Goal: Task Accomplishment & Management: Complete application form

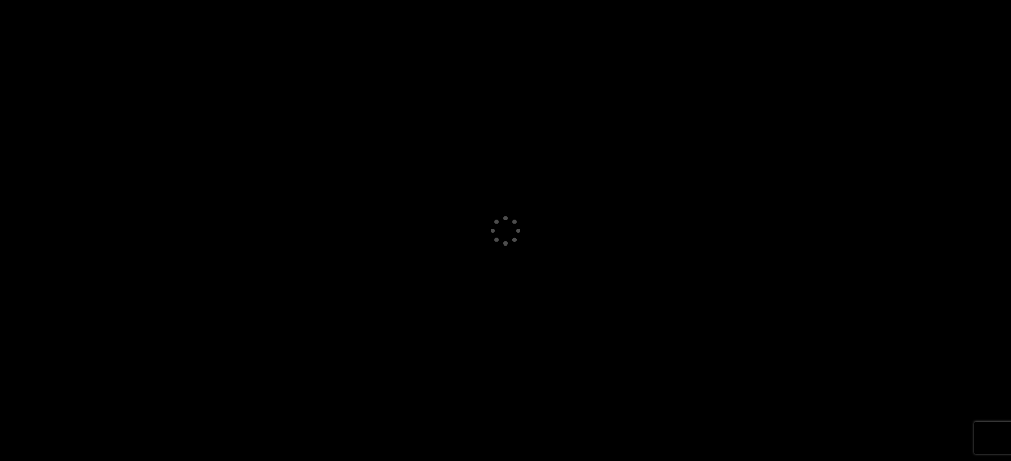
select select "GB"
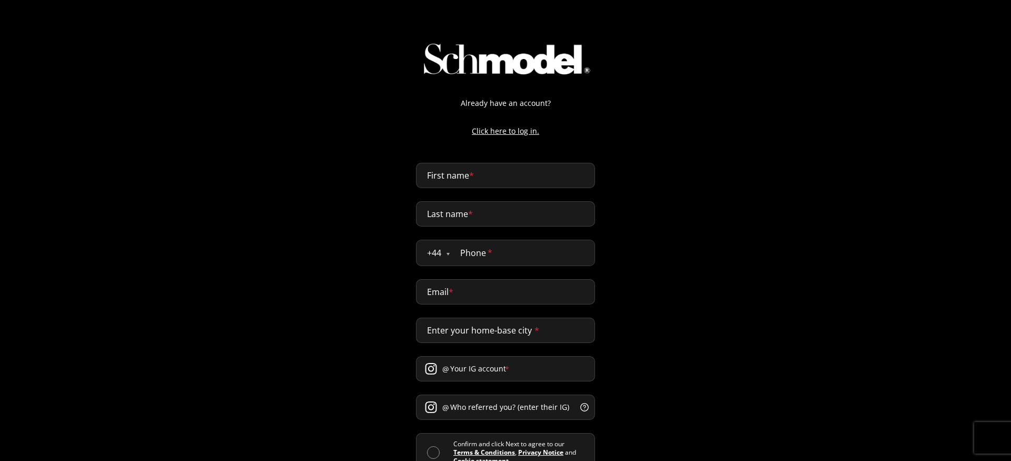
click at [504, 134] on p "Click here to log in." at bounding box center [505, 130] width 200 height 11
select select "GB"
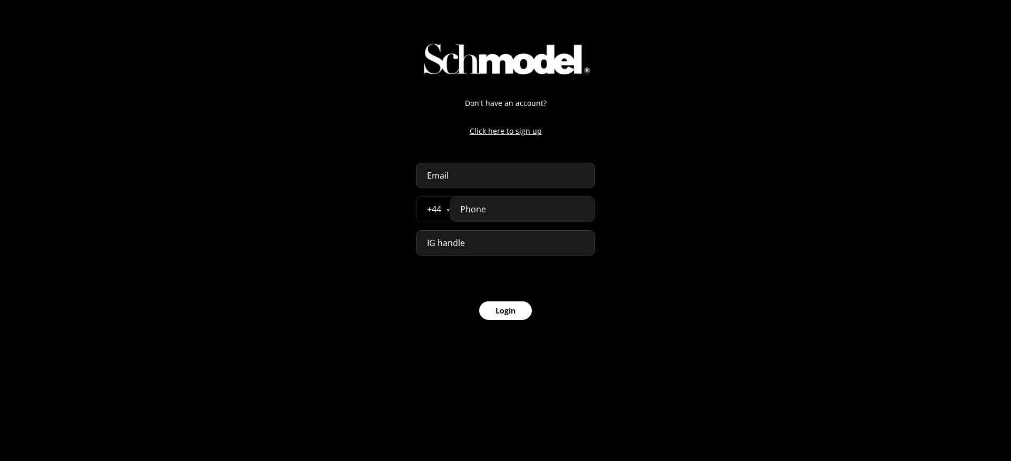
click at [480, 187] on input "email" at bounding box center [505, 175] width 179 height 25
paste input "abdellah+test123@providence.pw"
type input "abdellah+test123@providence.pw"
click at [593, 203] on input "tel" at bounding box center [522, 208] width 145 height 25
paste input "07777 777888"
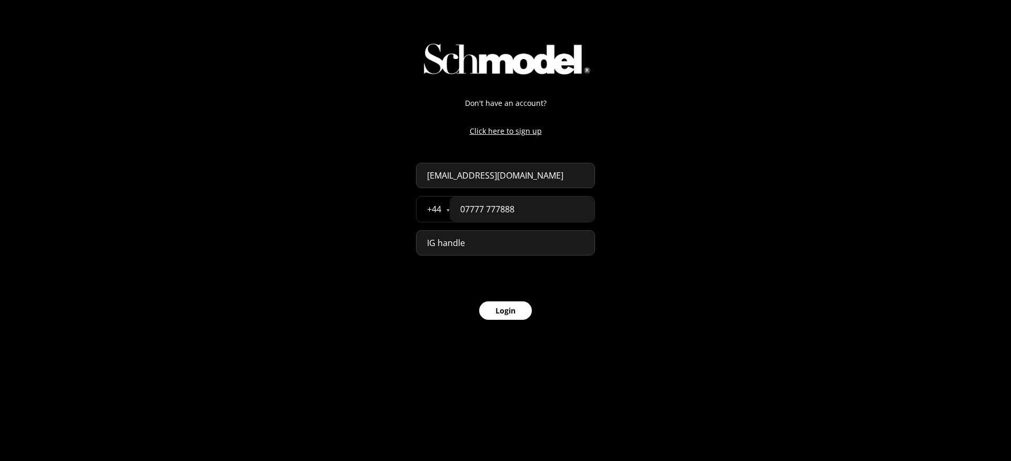
type input "07777 777888"
click at [499, 306] on button "Login" at bounding box center [505, 310] width 53 height 18
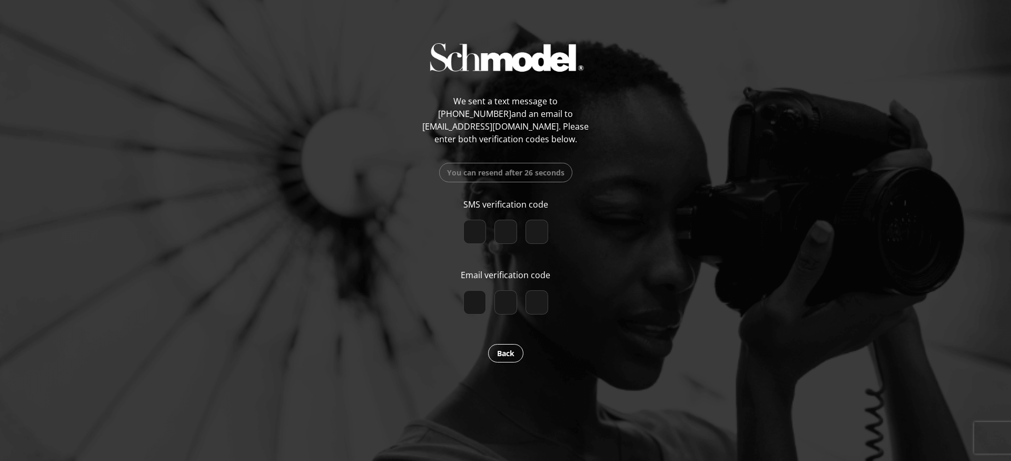
paste input "5"
type input "5"
type input "3"
type input "0"
checkbox input "true"
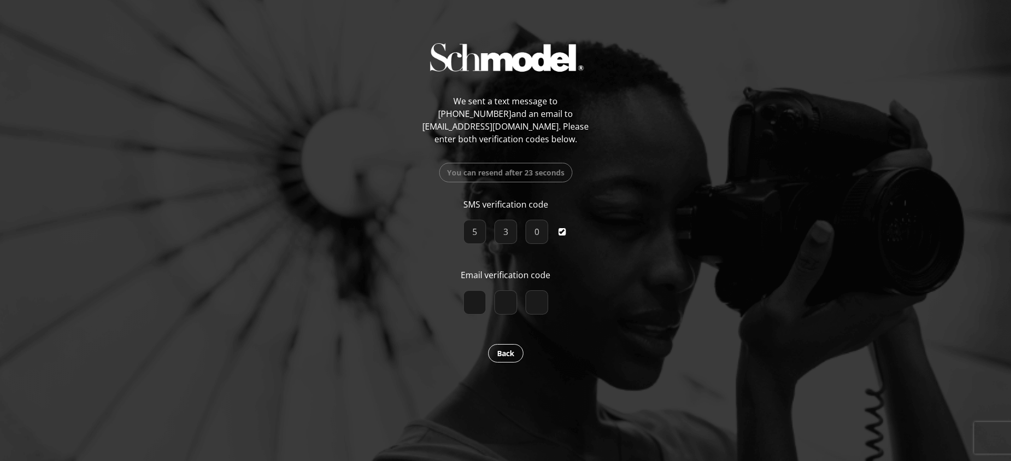
click at [479, 310] on input "number" at bounding box center [474, 302] width 23 height 24
paste input "8"
type input "8"
type input "4"
type input "3"
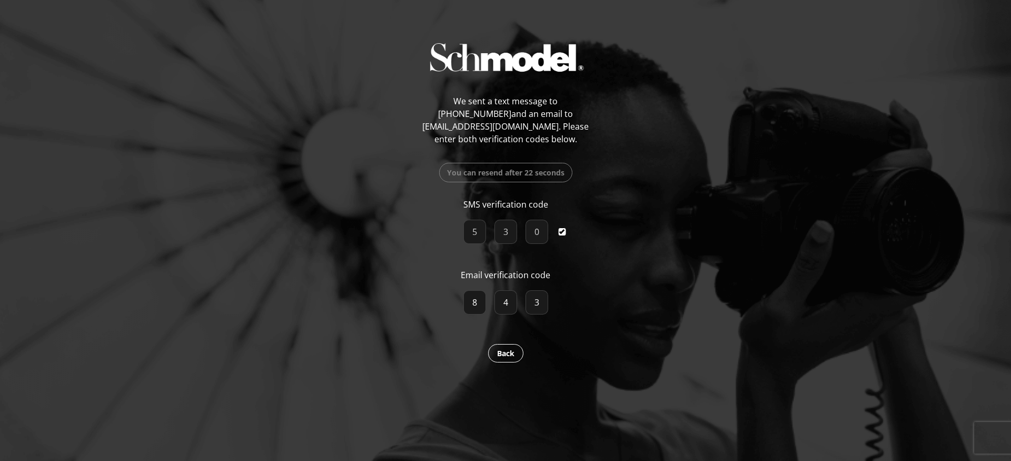
checkbox input "true"
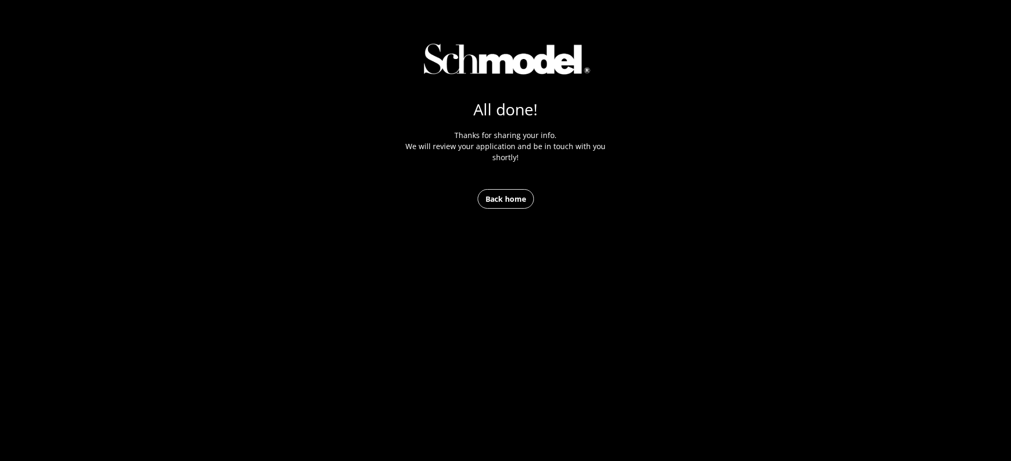
click at [507, 206] on span "Back home" at bounding box center [506, 198] width 56 height 19
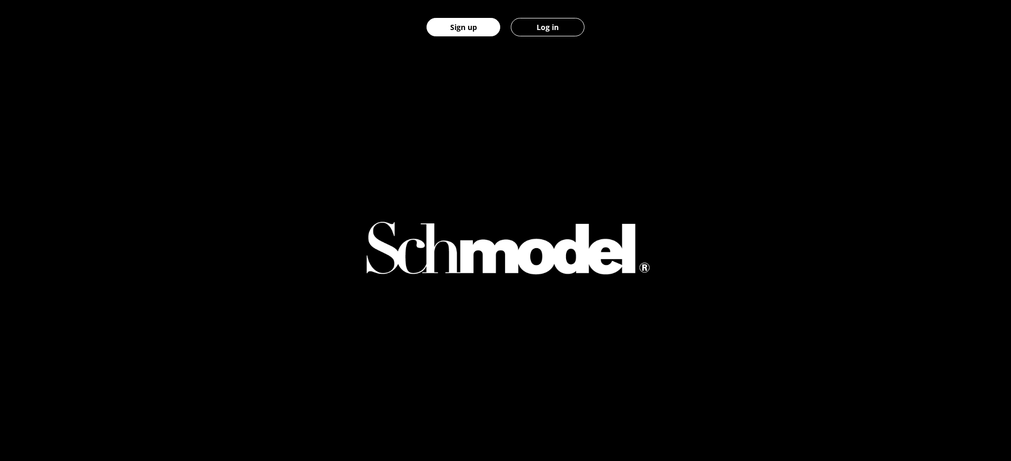
click at [555, 24] on button "Log in" at bounding box center [548, 27] width 74 height 18
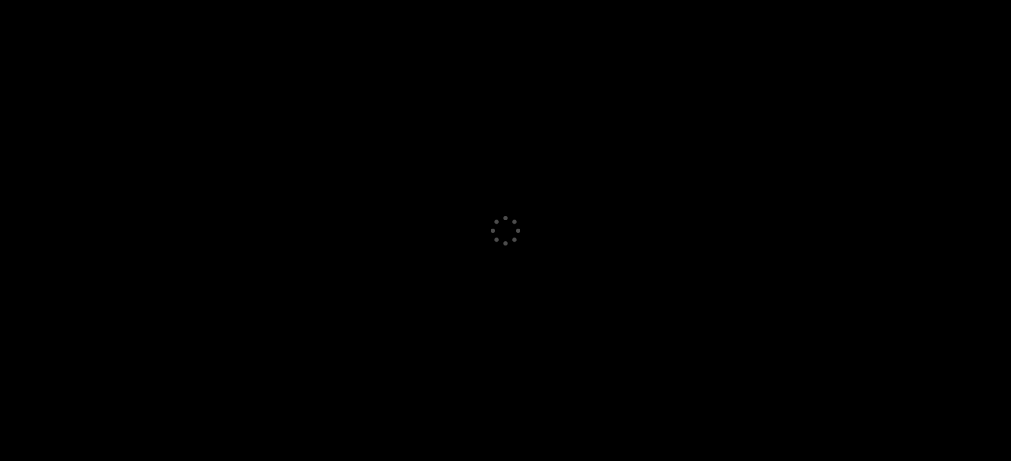
select select "GB"
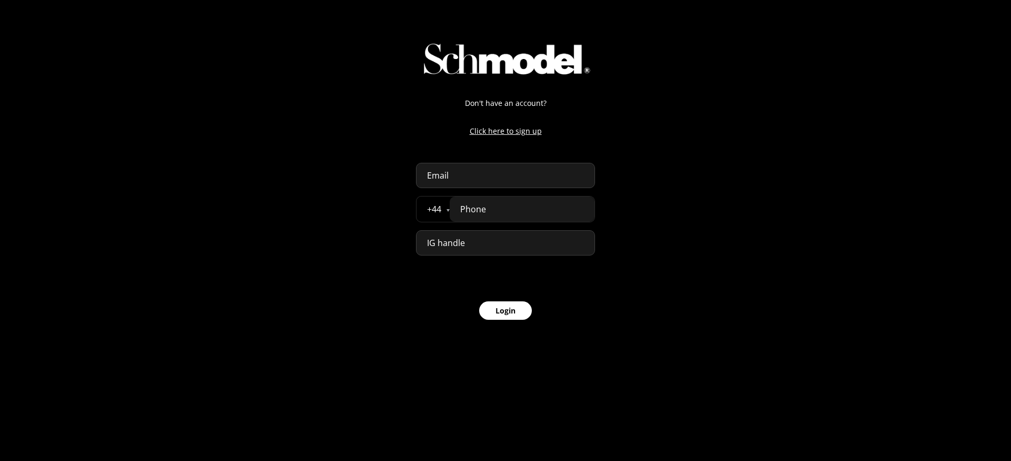
click at [485, 169] on input "email" at bounding box center [505, 175] width 179 height 25
paste input "[PHONE_NUMBER]"
type input "[PHONE_NUMBER]"
click at [600, 208] on div "Don't have an account? Click here to sign up [PHONE_NUMBER] + 44 [GEOGRAPHIC_DA…" at bounding box center [505, 168] width 200 height 337
click at [578, 208] on input "tel" at bounding box center [522, 208] width 145 height 25
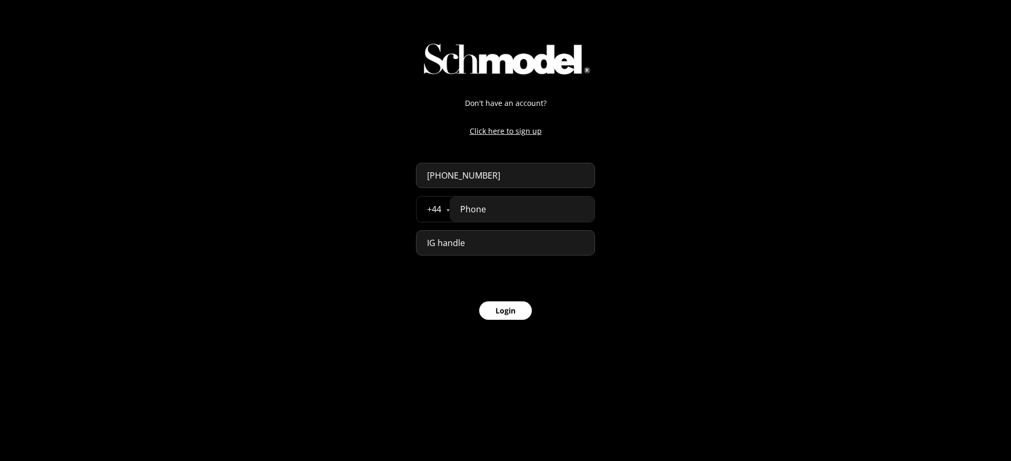
paste input "07777 777888"
type input "07777 777888"
click at [487, 177] on input "[PHONE_NUMBER]" at bounding box center [505, 175] width 179 height 25
paste input "[EMAIL_ADDRESS][DOMAIN_NAME]"
type input "[EMAIL_ADDRESS][DOMAIN_NAME]"
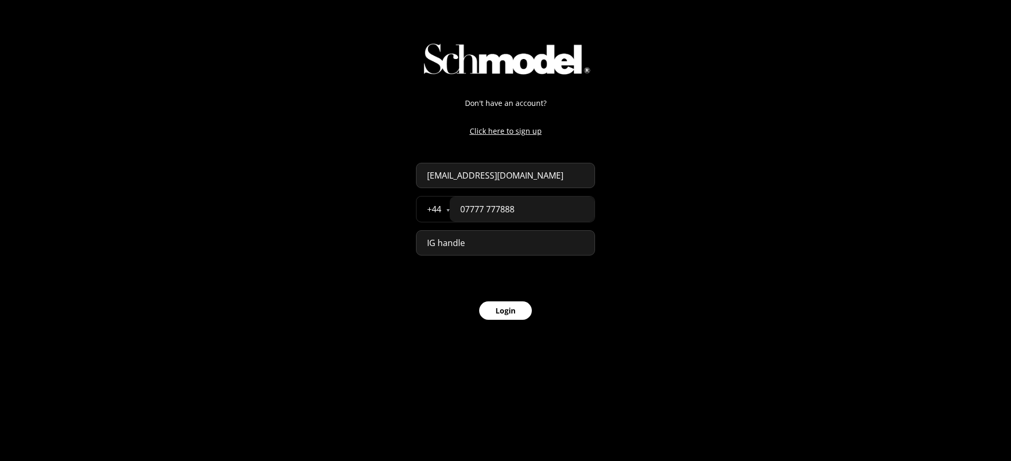
click at [522, 306] on button "Login" at bounding box center [505, 310] width 53 height 18
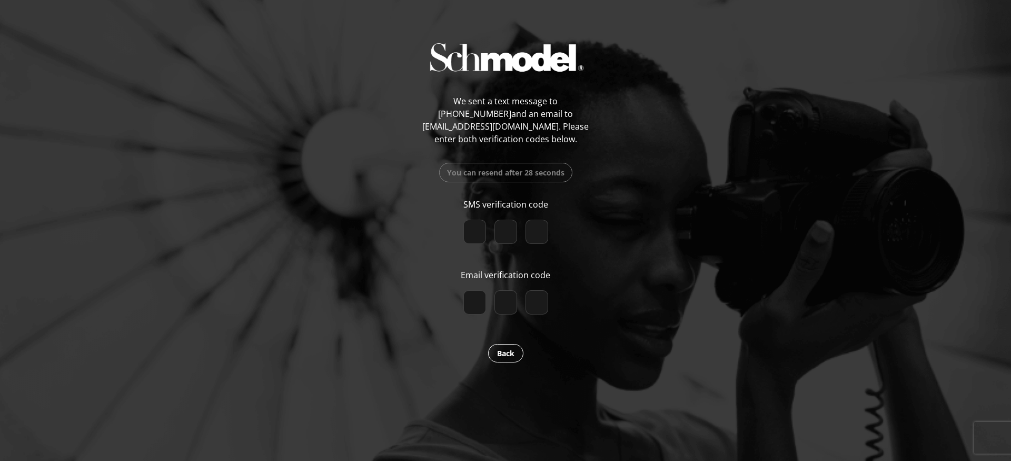
paste input "5"
type input "5"
type input "9"
type input "4"
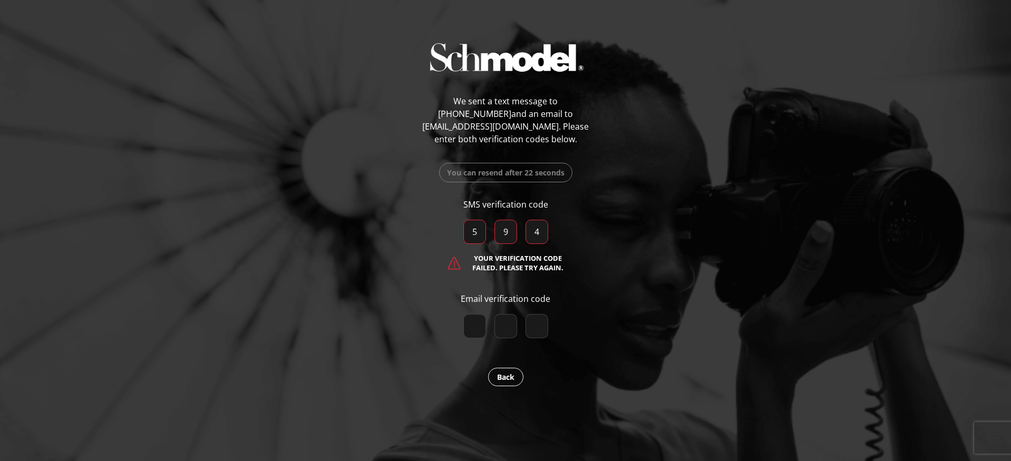
click at [477, 236] on input "5" at bounding box center [474, 232] width 23 height 24
paste input "2"
type input "2"
type input "8"
type input "9"
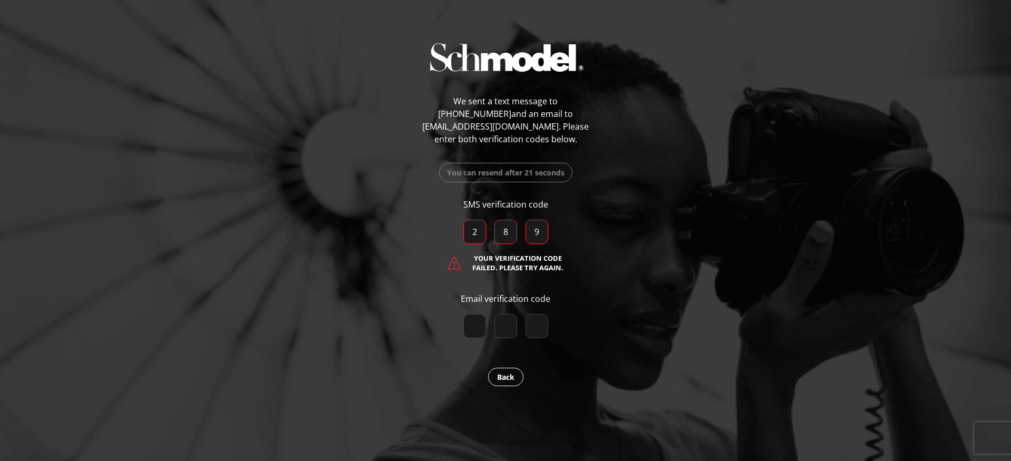
checkbox input "true"
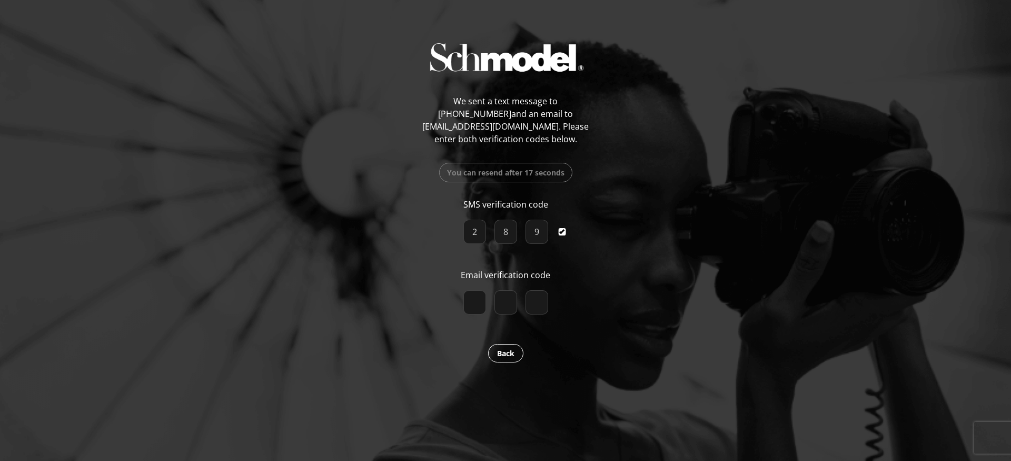
click at [471, 295] on input "number" at bounding box center [474, 302] width 23 height 24
paste input "8"
type input "8"
type input "9"
type input "0"
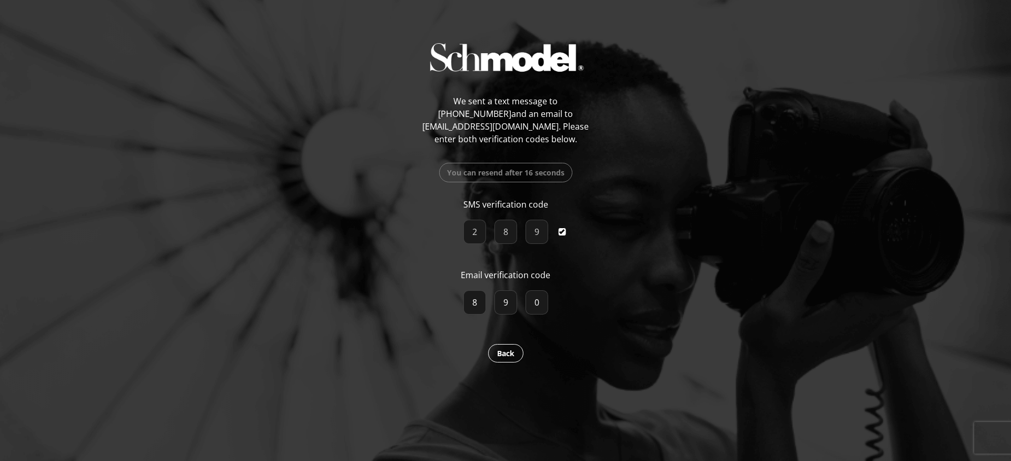
checkbox input "true"
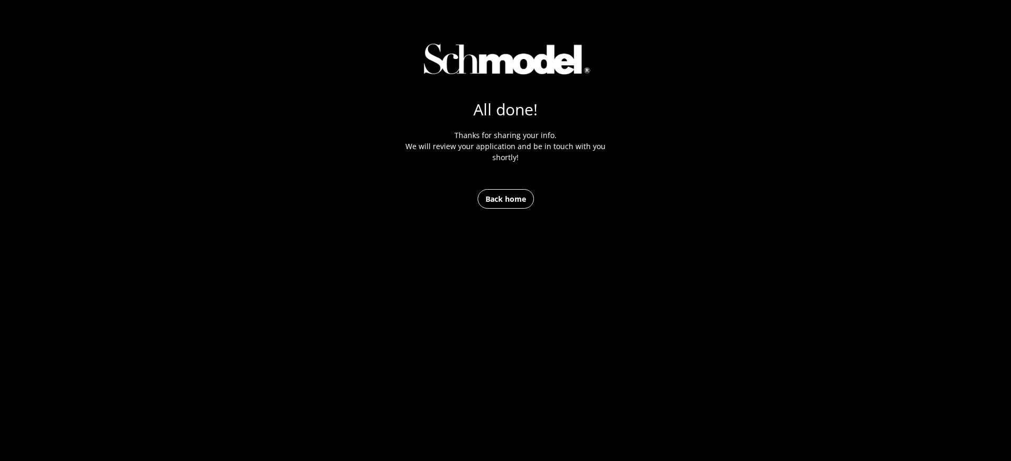
click at [512, 202] on span "Back home" at bounding box center [506, 198] width 56 height 19
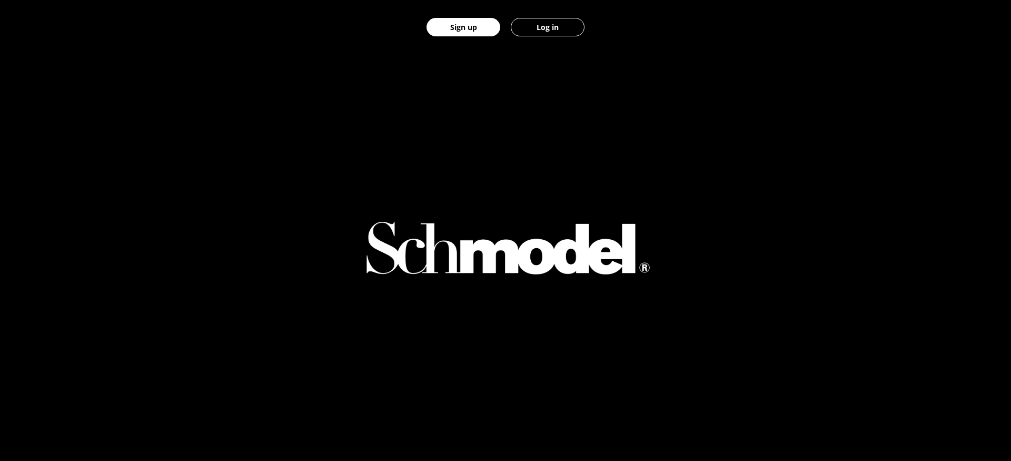
click at [567, 27] on button "Log in" at bounding box center [548, 27] width 74 height 18
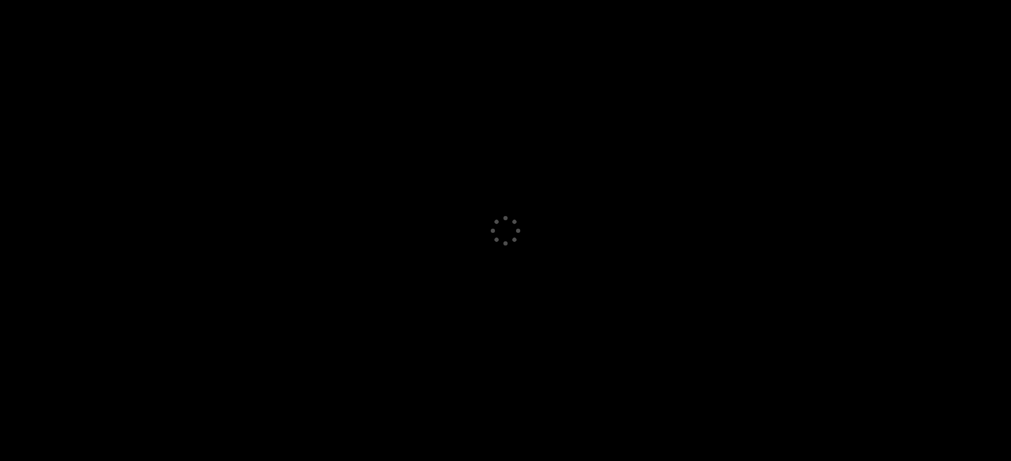
select select "GB"
